Goal: Communication & Community: Answer question/provide support

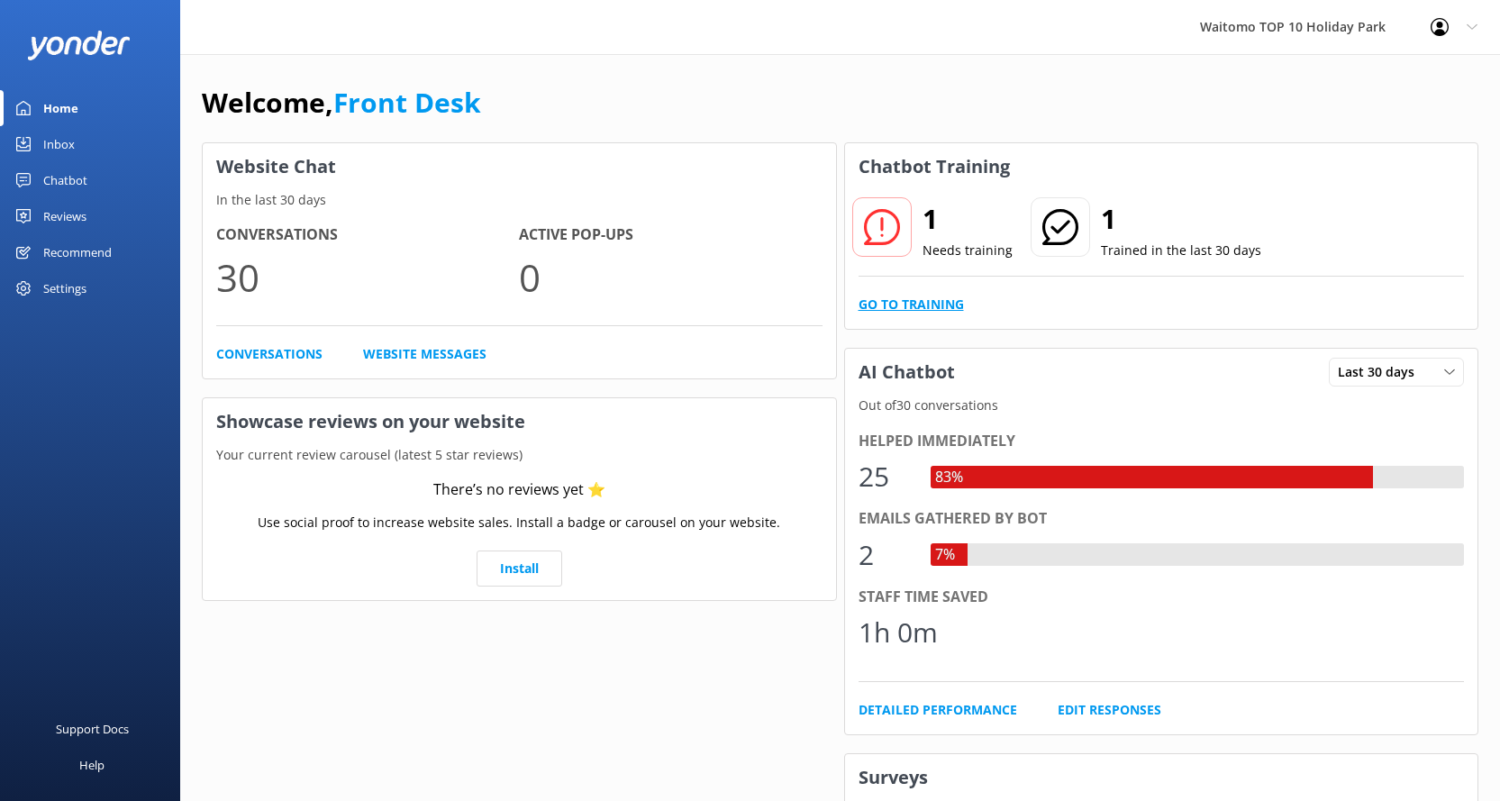
click at [912, 299] on link "Go to Training" at bounding box center [911, 305] width 105 height 20
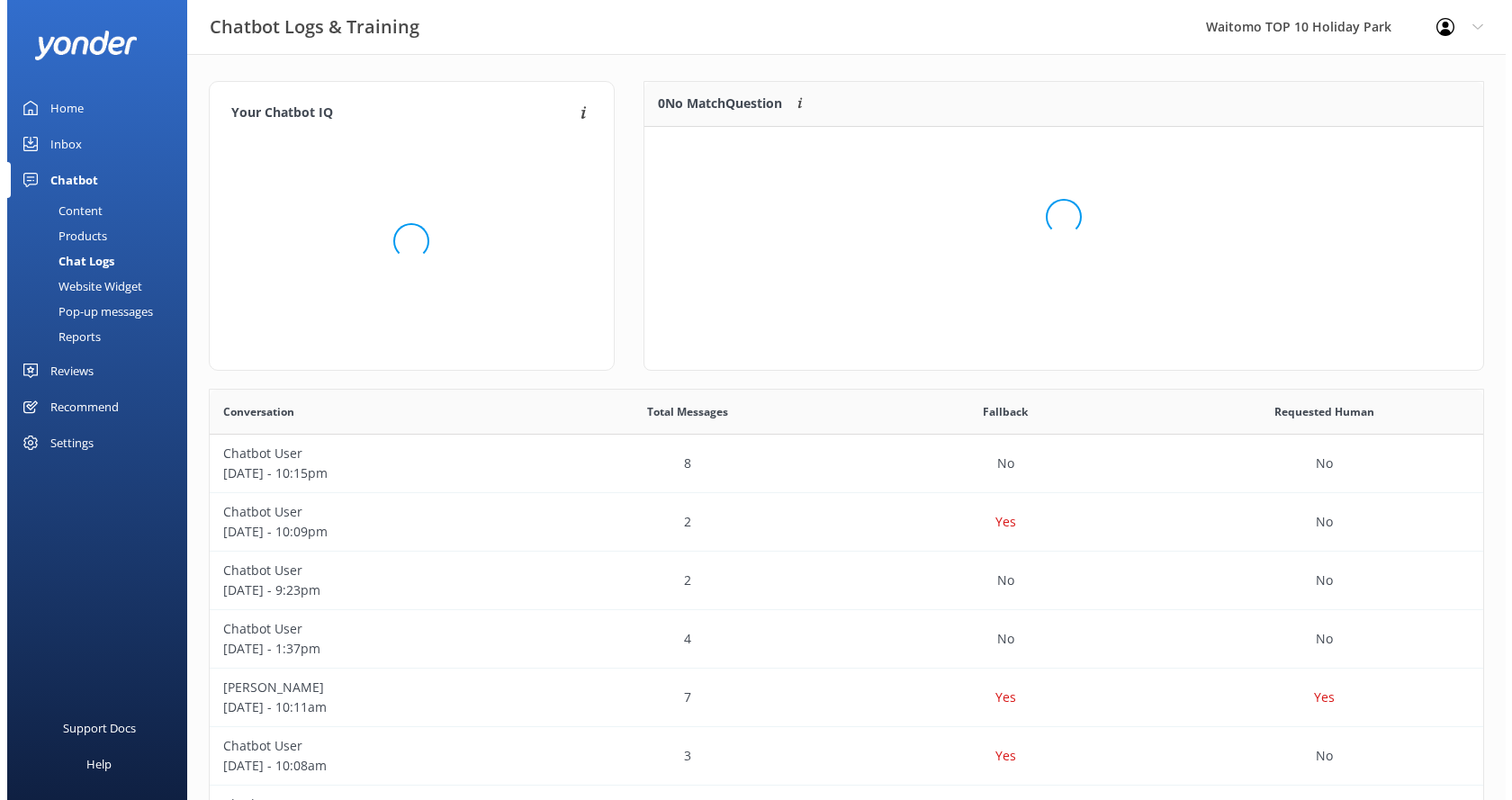
scroll to position [77, 825]
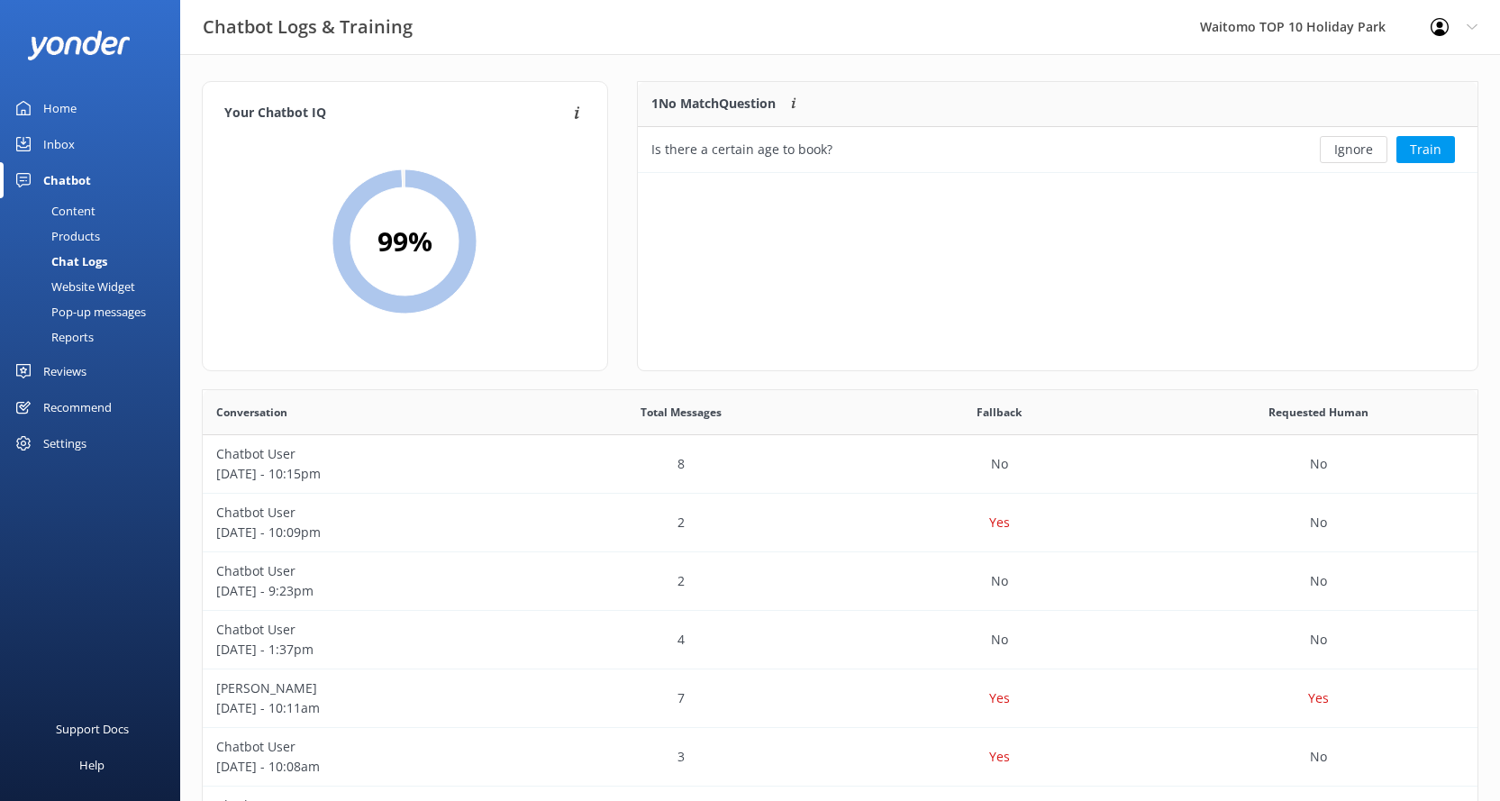
click at [49, 135] on div "Inbox" at bounding box center [59, 144] width 32 height 36
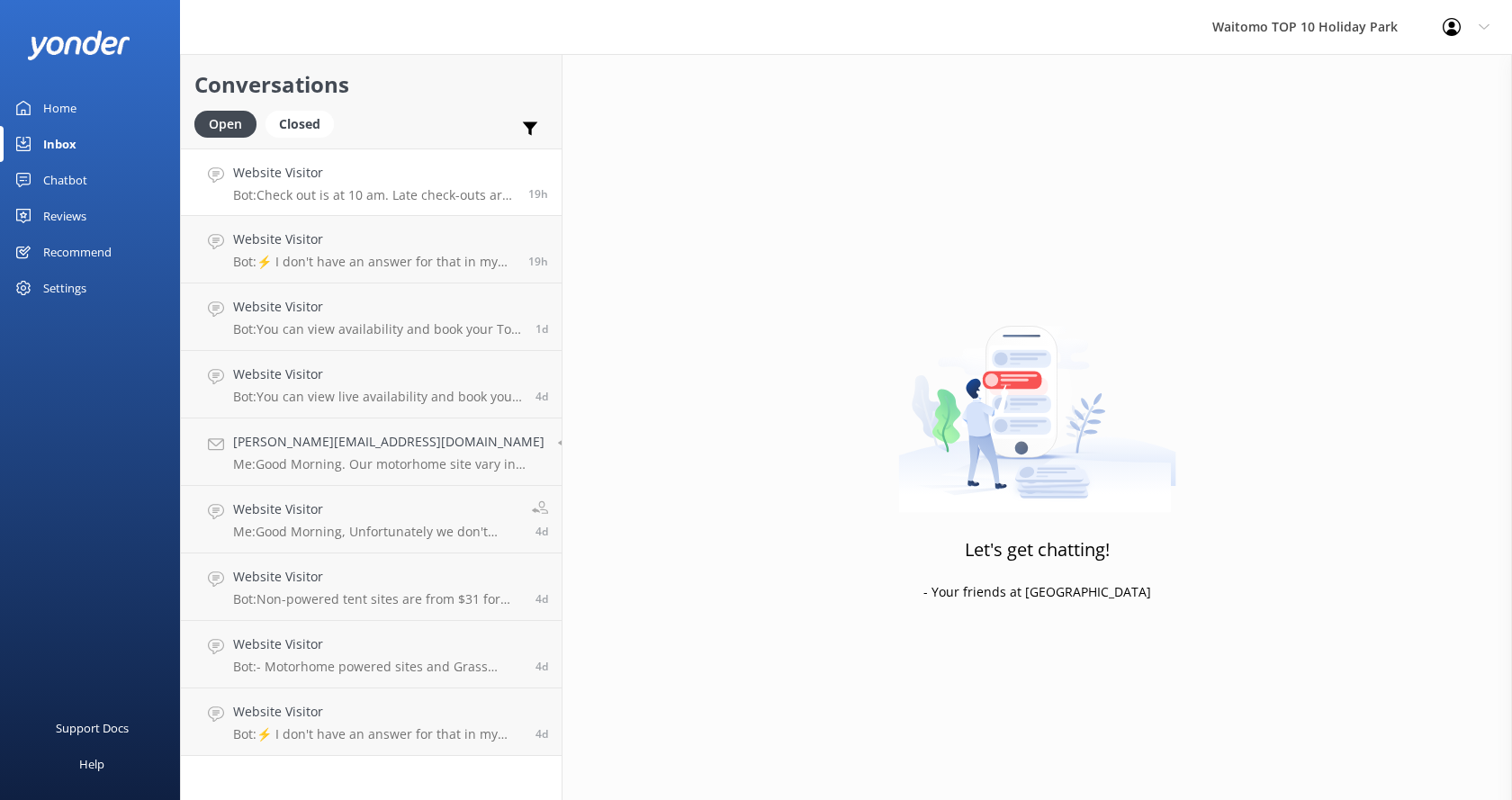
click at [378, 192] on p "Bot: Check out is at 10 am. Late check-outs are subject to availability and can…" at bounding box center [374, 195] width 282 height 16
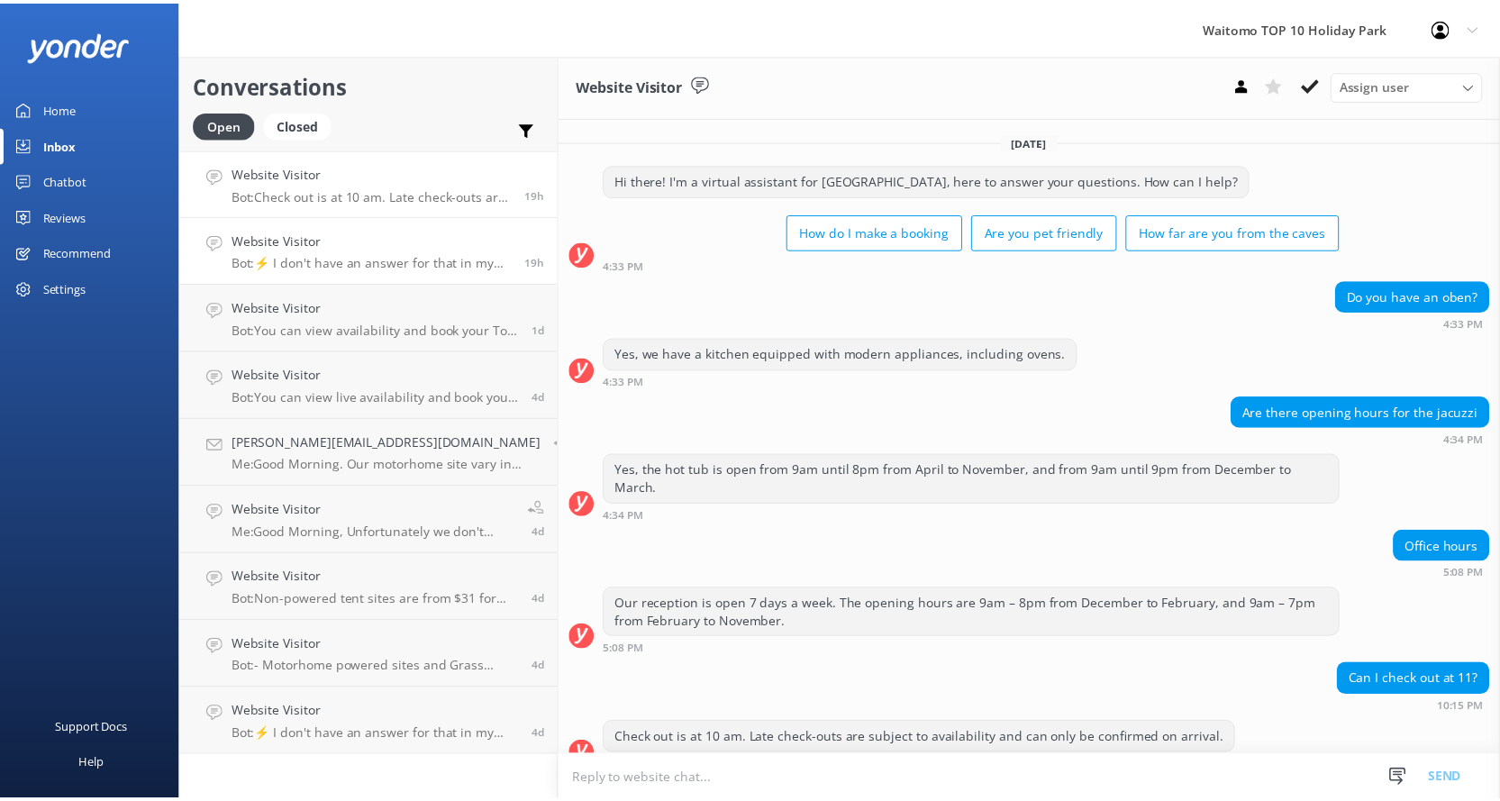
scroll to position [7, 0]
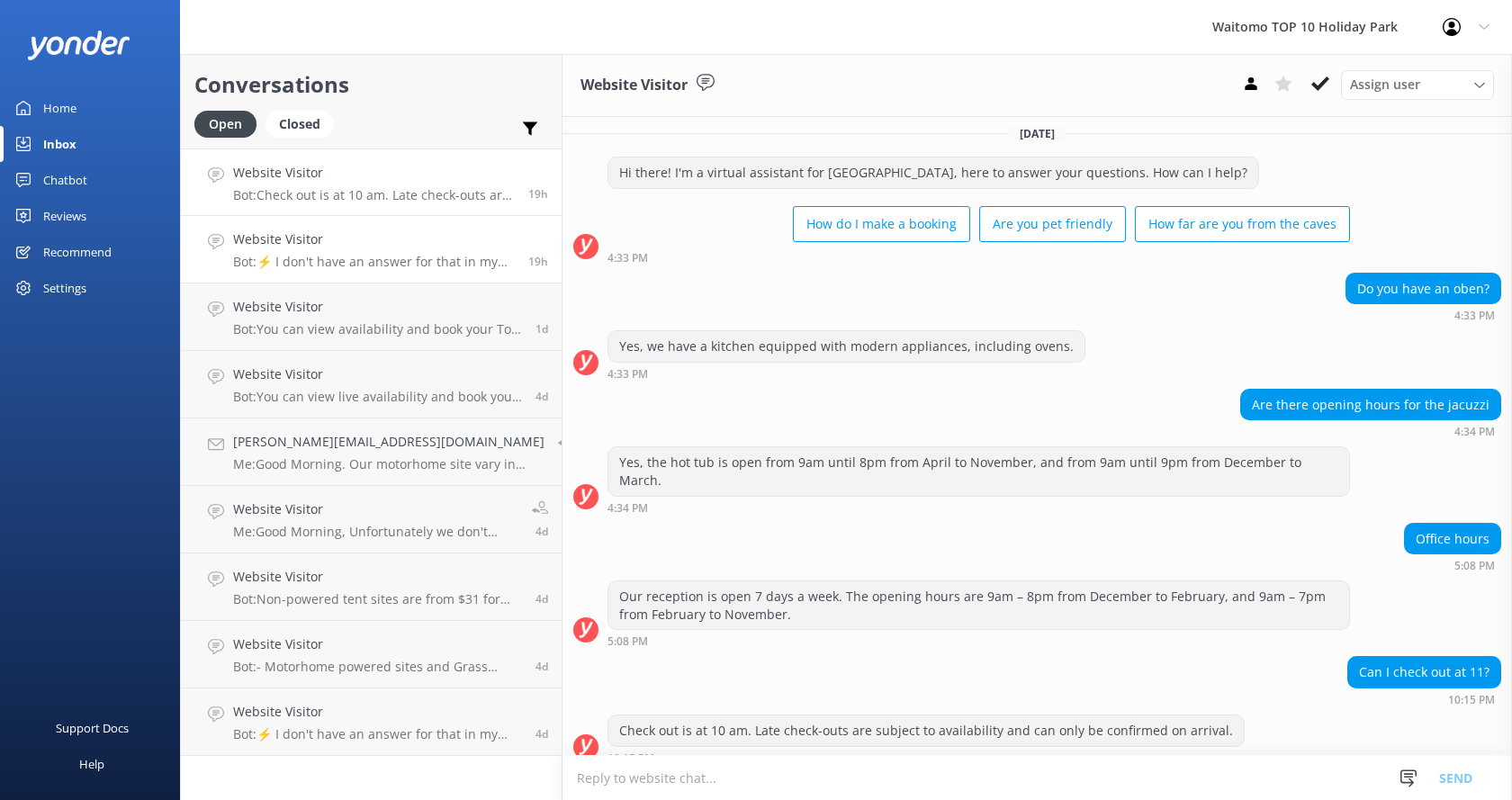
click at [296, 256] on p "Bot: ⚡ I don't have an answer for that in my knowledge base. Please try and rep…" at bounding box center [374, 262] width 282 height 16
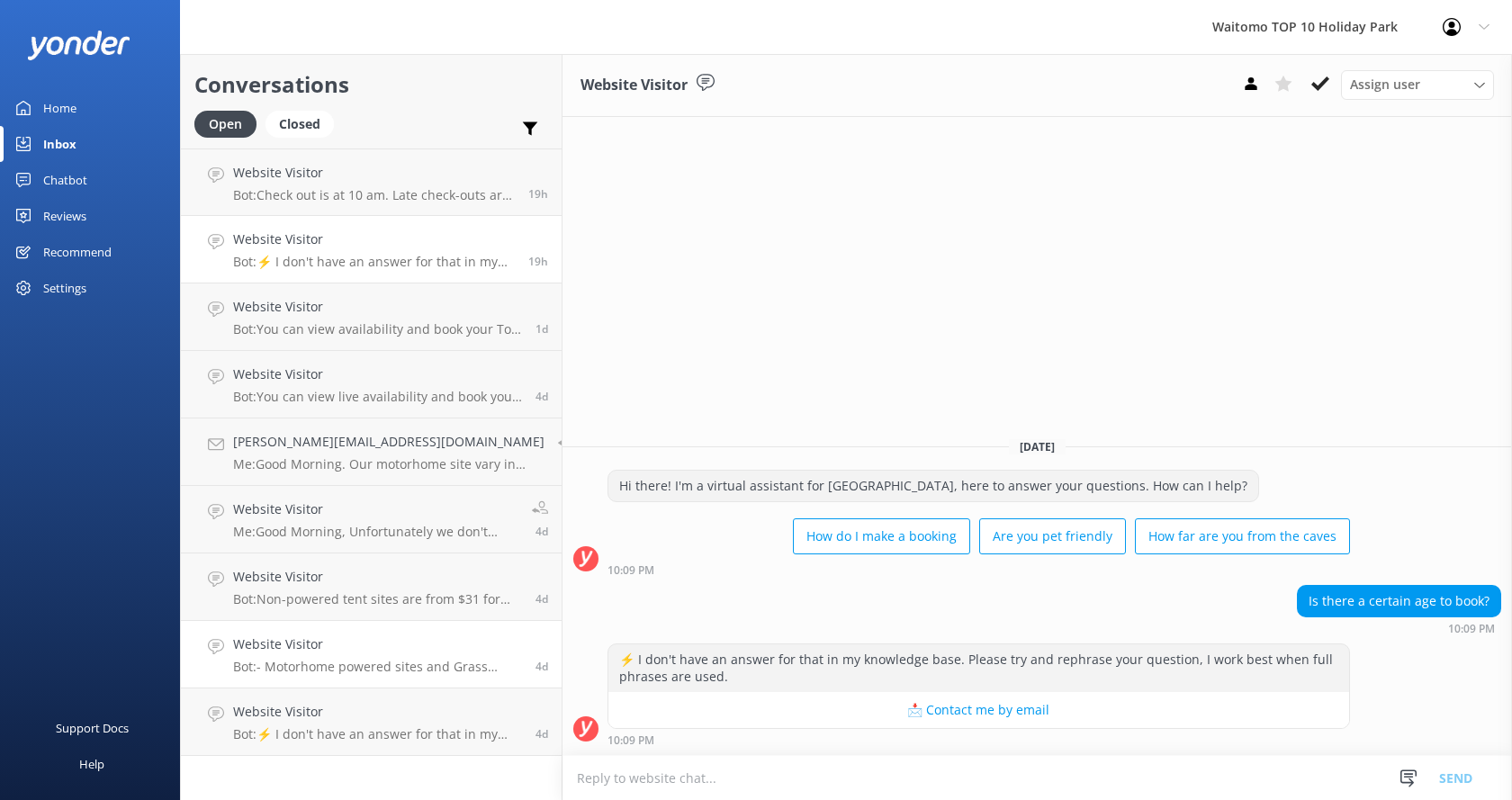
click at [355, 666] on p "Bot: - Motorhome powered sites and Grass powered sites are $64 for 2 people per…" at bounding box center [377, 667] width 289 height 16
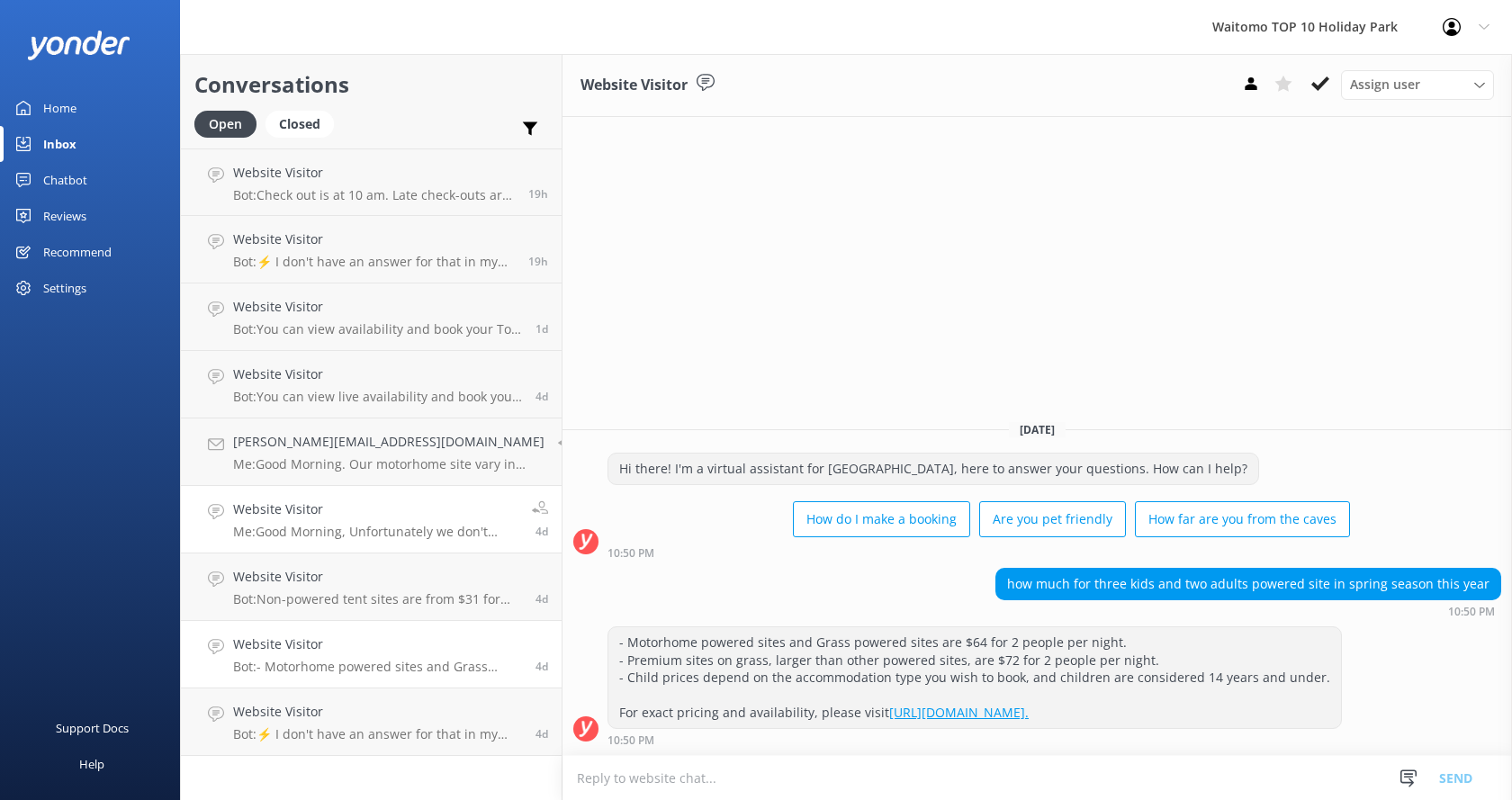
click at [313, 524] on p "Me: Good Morning, Unfortunately we don't have prices for [DATE] just yet. If yo…" at bounding box center [376, 531] width 286 height 16
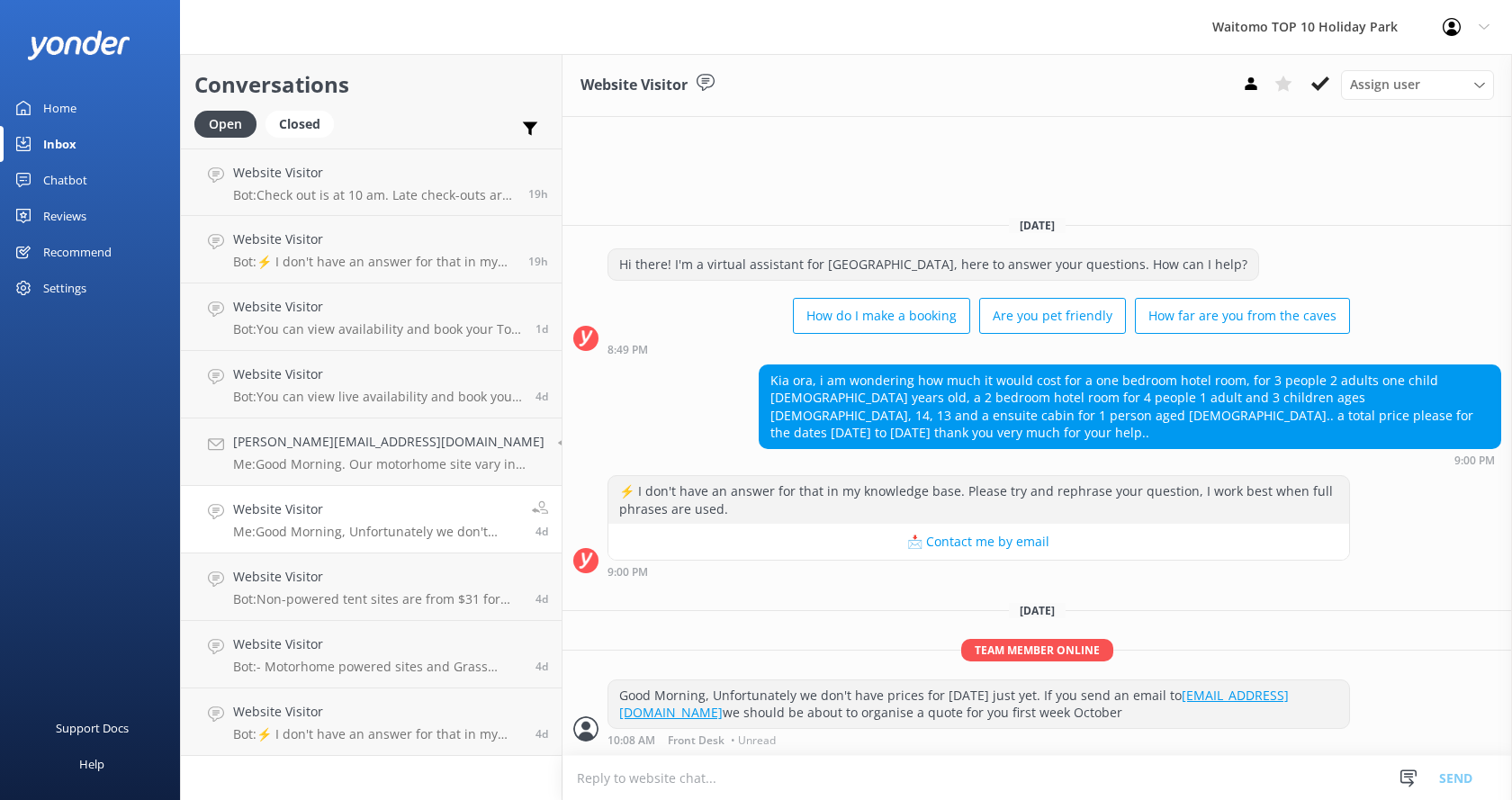
click at [64, 104] on div "Home" at bounding box center [59, 108] width 33 height 36
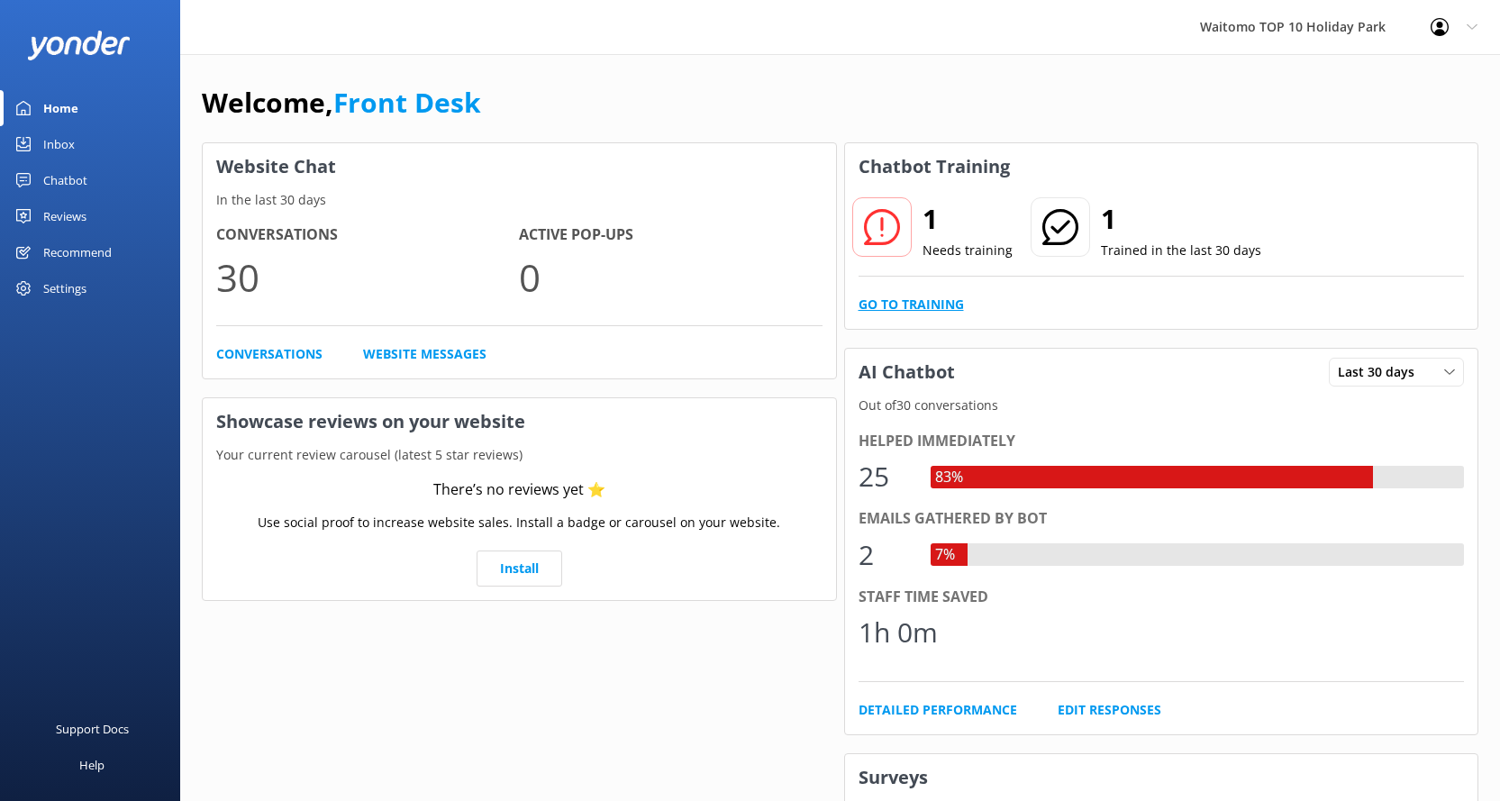
click at [872, 298] on link "Go to Training" at bounding box center [911, 305] width 105 height 20
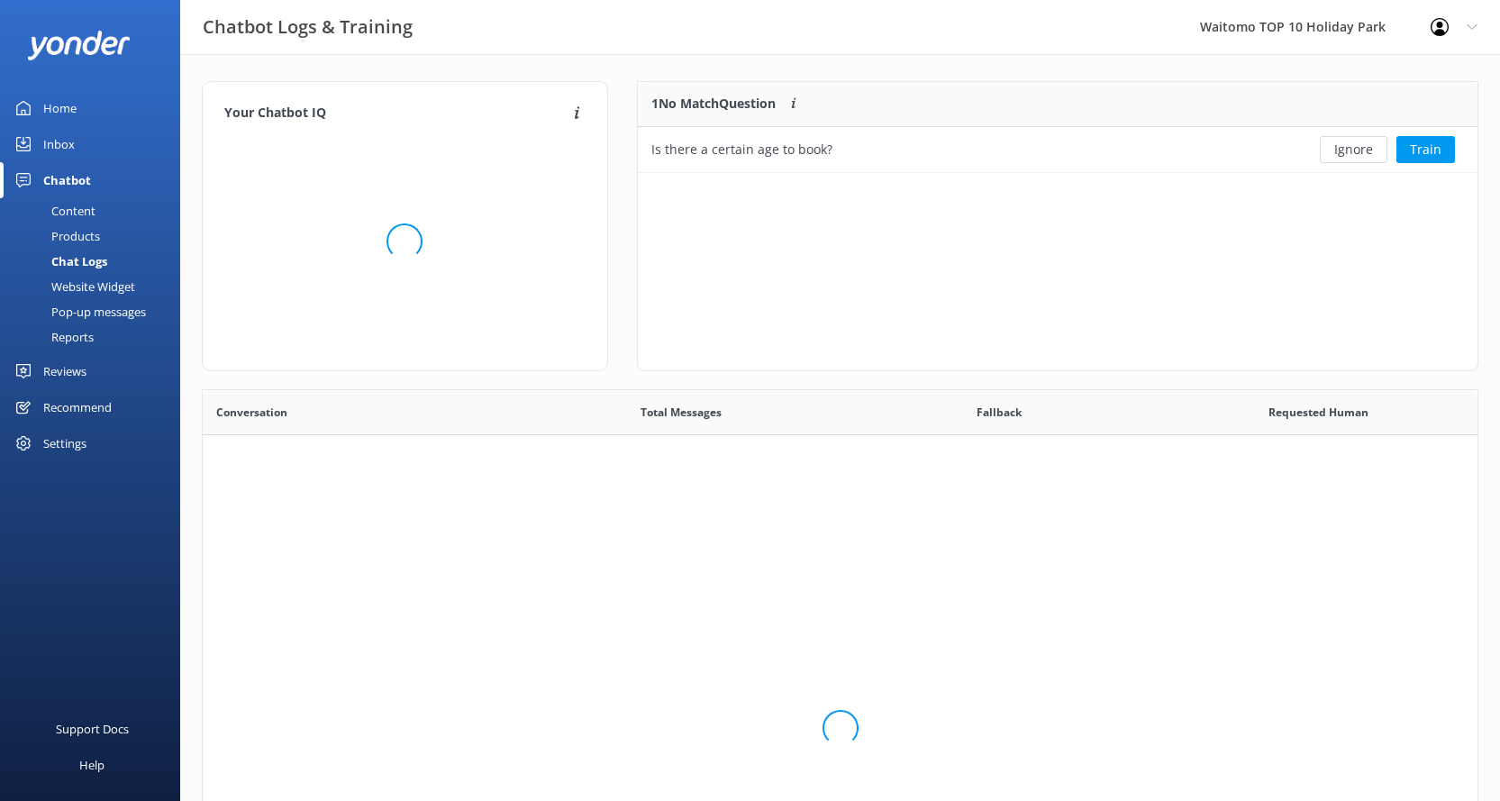
scroll to position [77, 826]
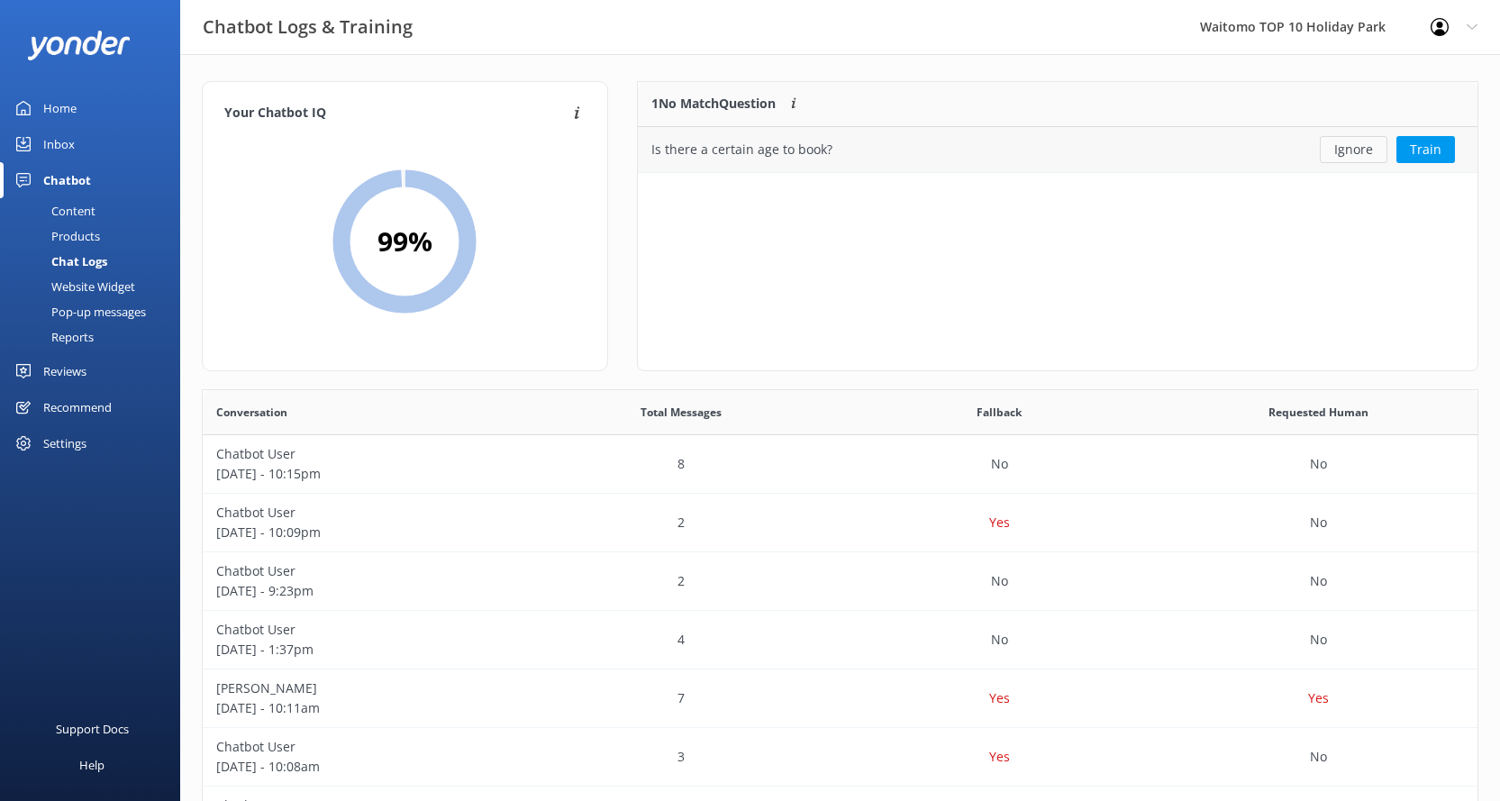
click at [1382, 150] on button "Ignore" at bounding box center [1354, 149] width 68 height 27
